Goal: Transaction & Acquisition: Book appointment/travel/reservation

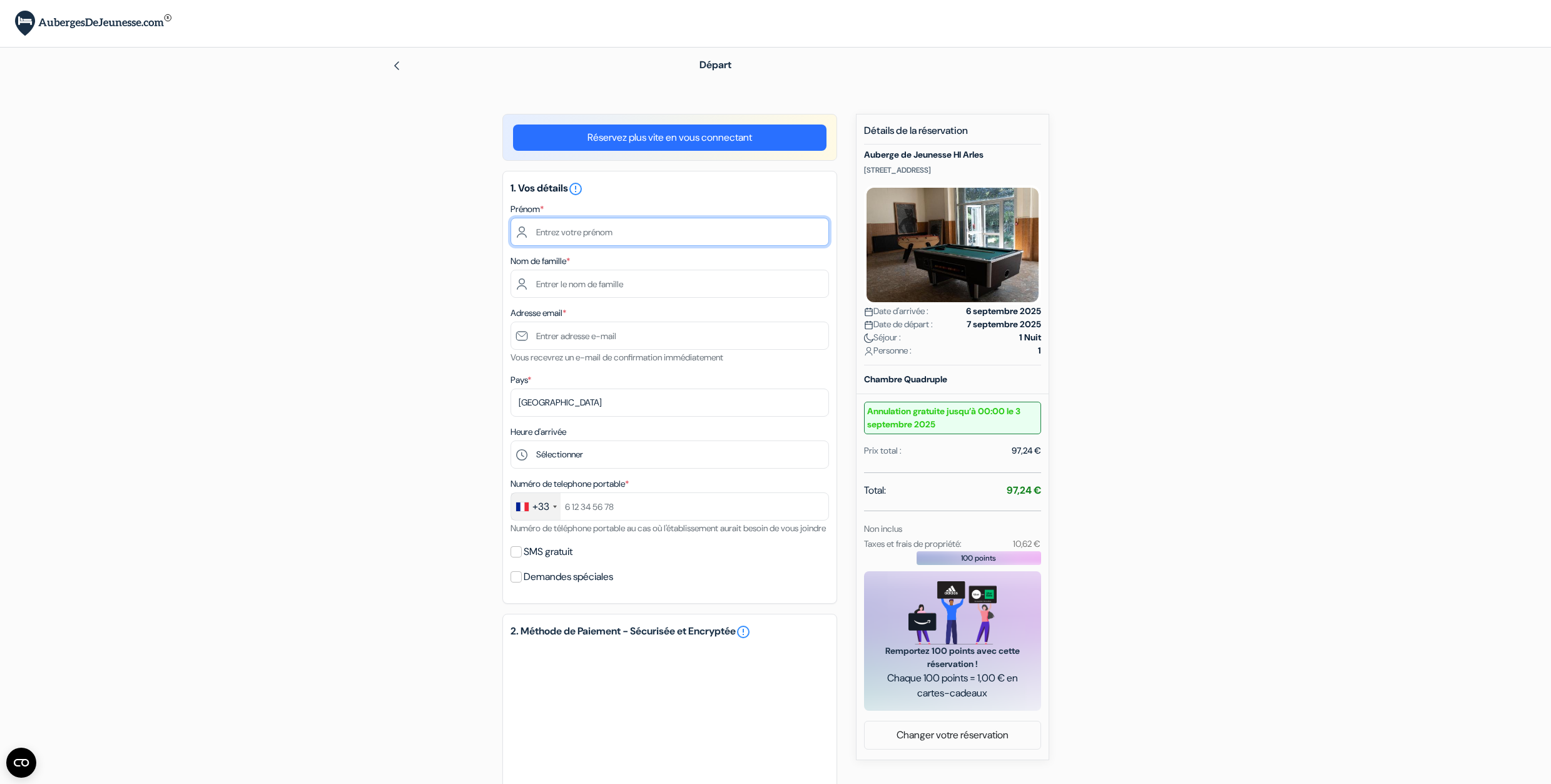
click at [576, 234] on input "text" at bounding box center [670, 232] width 319 height 28
type input "[PERSON_NAME]"
type input "rault"
type input "[PERSON_NAME][EMAIL_ADDRESS][PERSON_NAME][DOMAIN_NAME]"
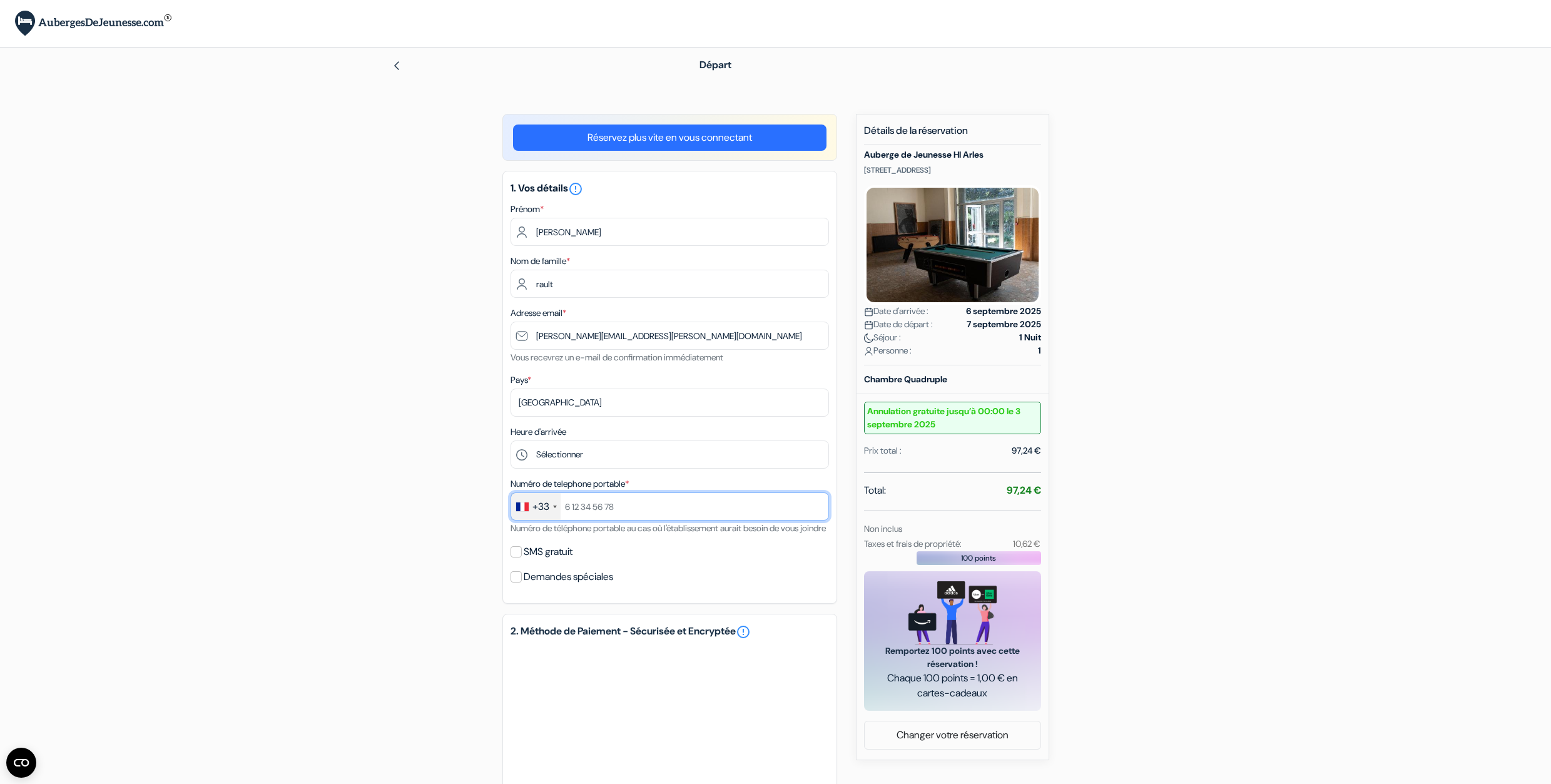
type input "0624452544"
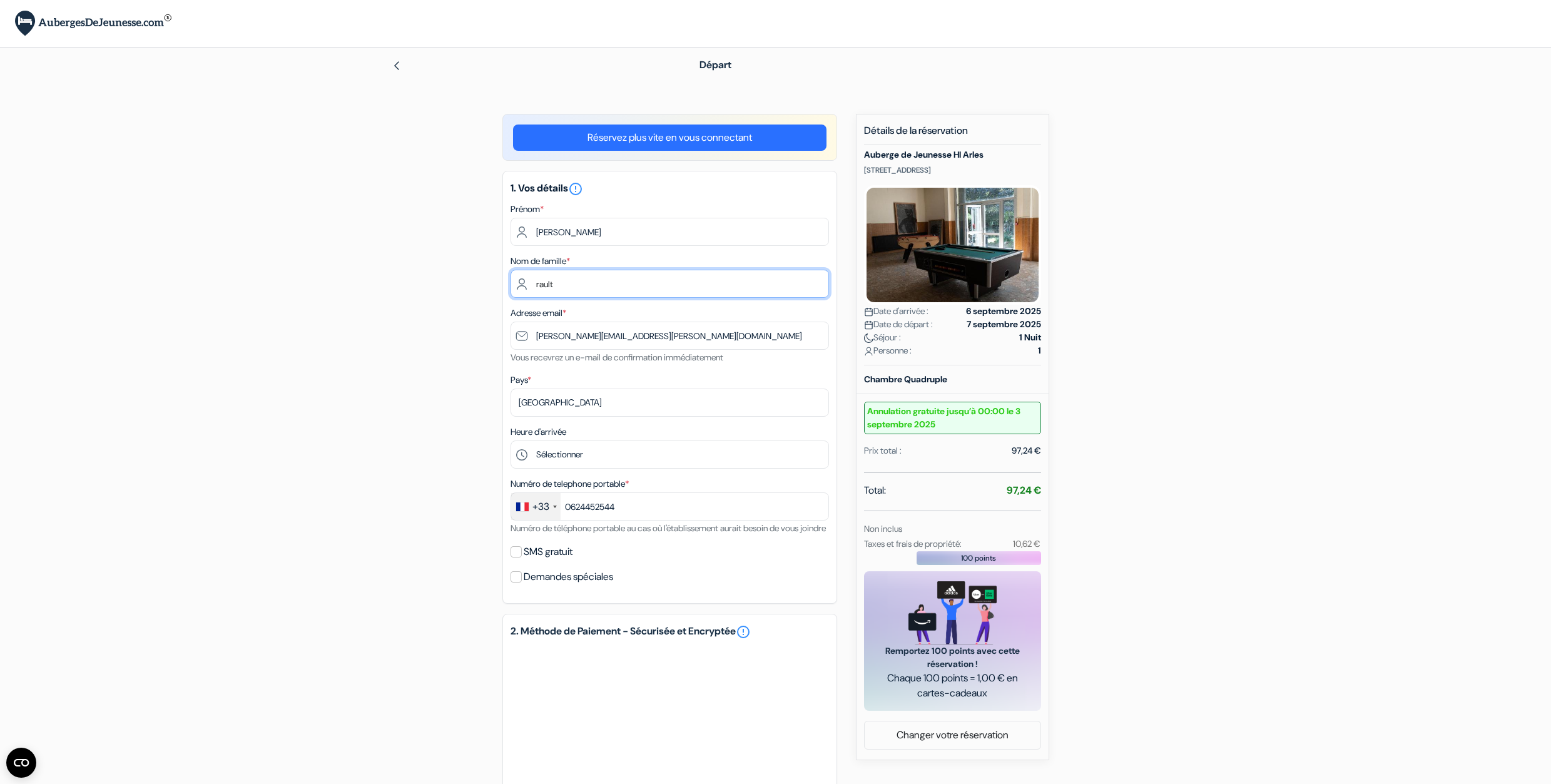
drag, startPoint x: 564, startPoint y: 284, endPoint x: 501, endPoint y: 282, distance: 63.0
click at [511, 282] on input "rault" at bounding box center [670, 284] width 319 height 28
type input "hanrot"
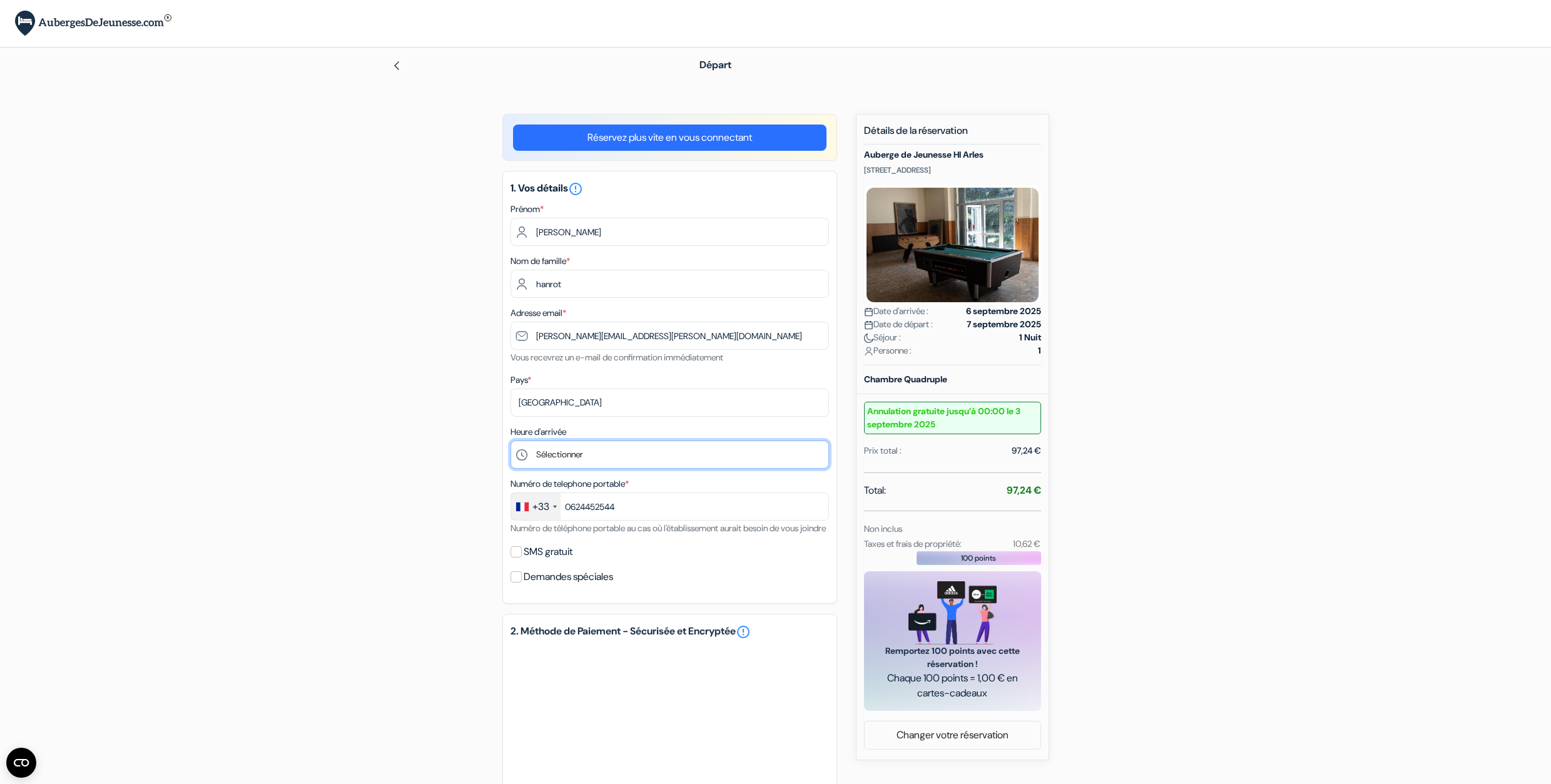
select select "17"
click option "17:00" at bounding box center [0, 0] width 0 height 0
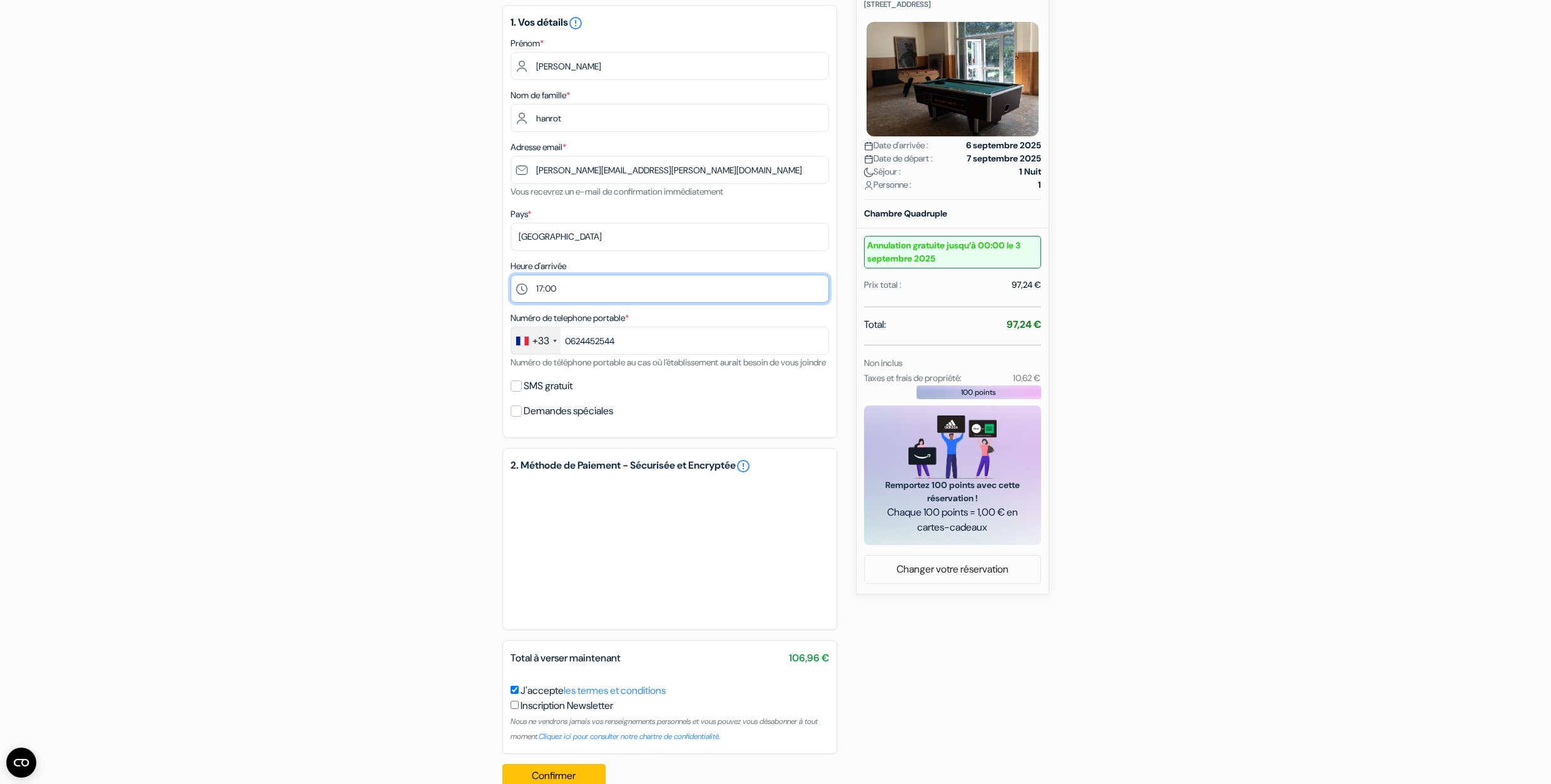
scroll to position [167, 0]
click at [516, 391] on input "SMS gratuit" at bounding box center [516, 385] width 11 height 11
checkbox input "true"
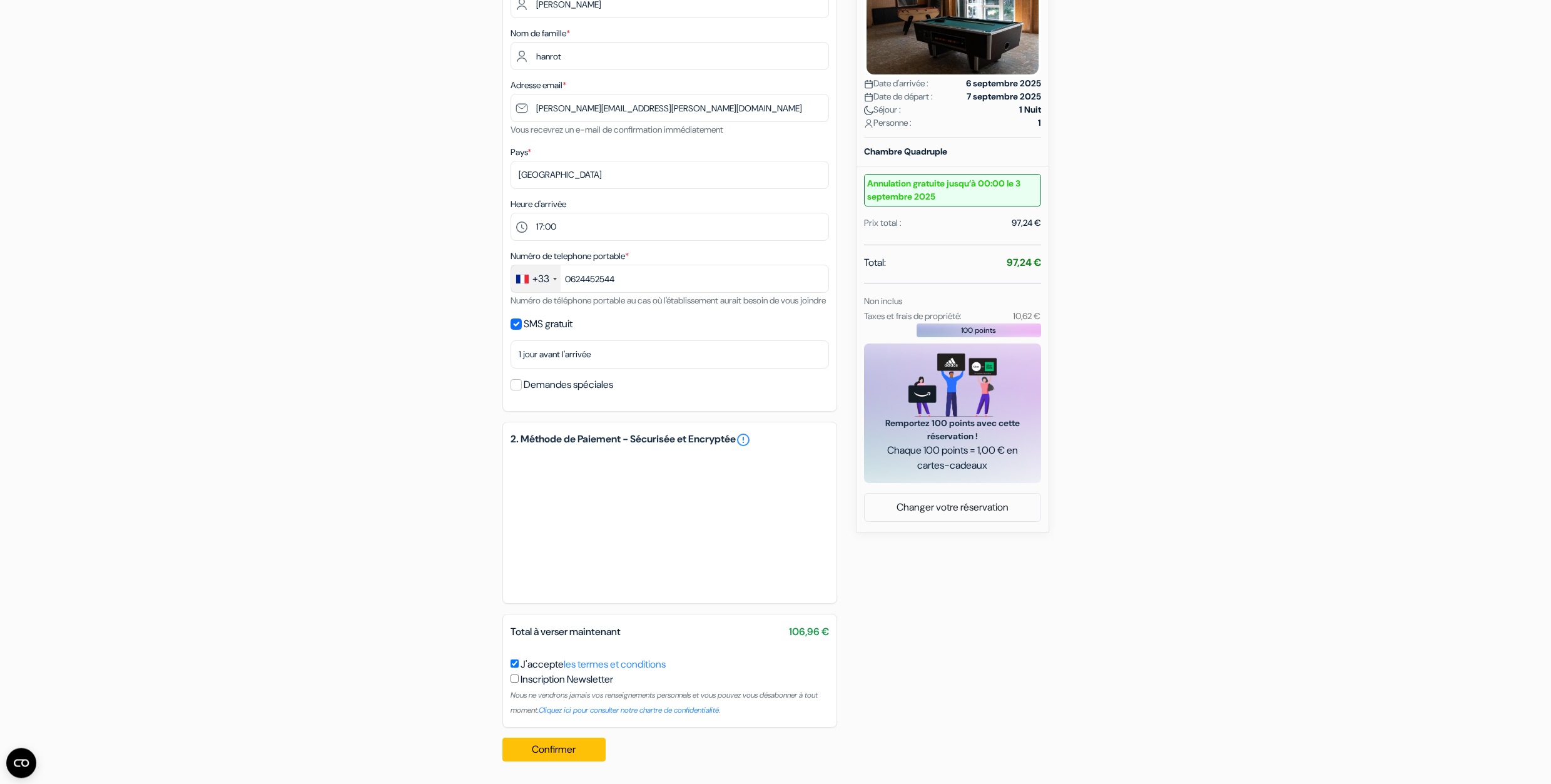
scroll to position [245, 0]
click at [580, 746] on button "Confirmer Loading..." at bounding box center [554, 749] width 104 height 24
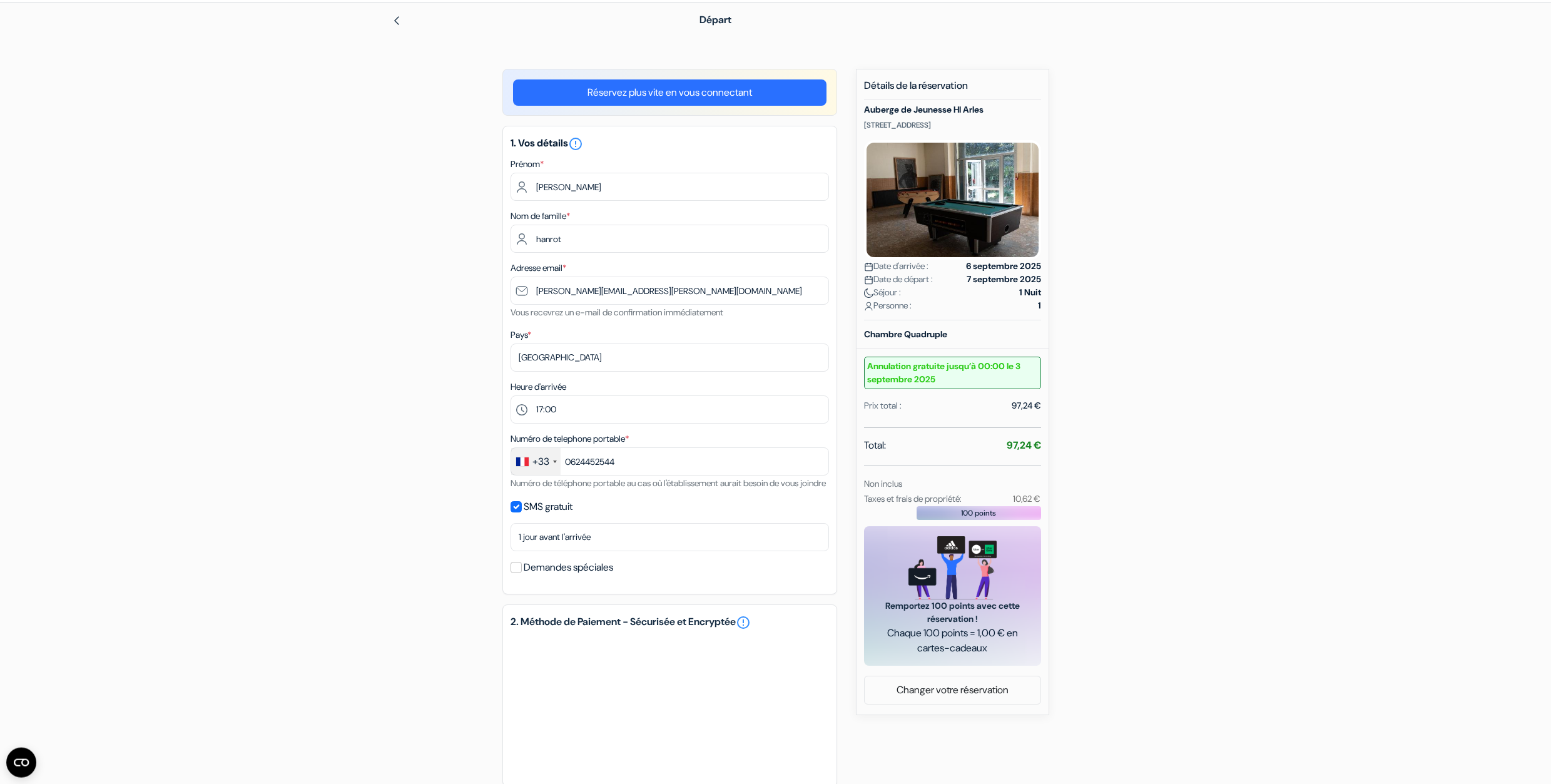
scroll to position [0, 0]
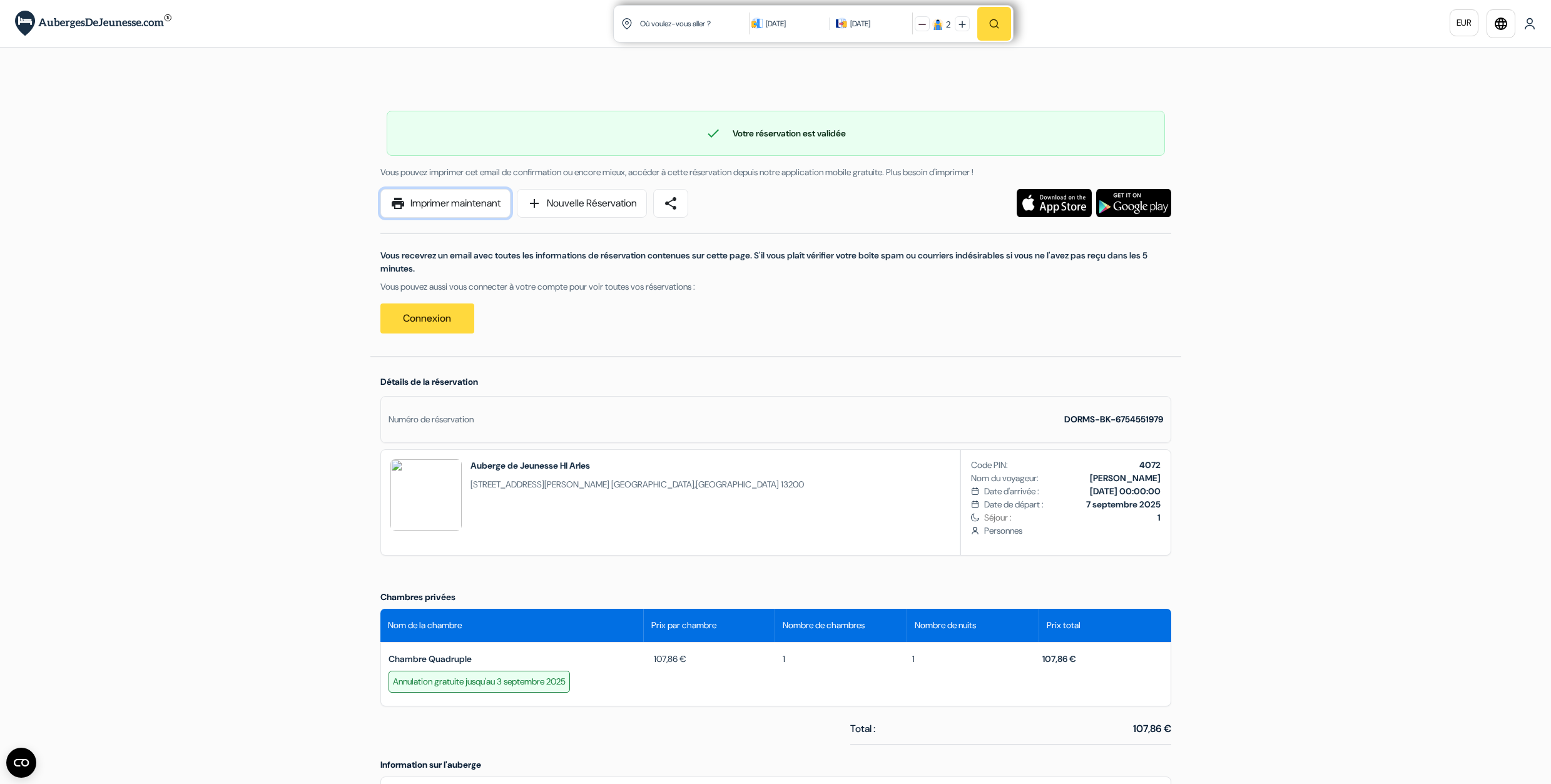
click at [475, 194] on link "print Imprimer maintenant" at bounding box center [446, 203] width 130 height 28
